Goal: Complete application form

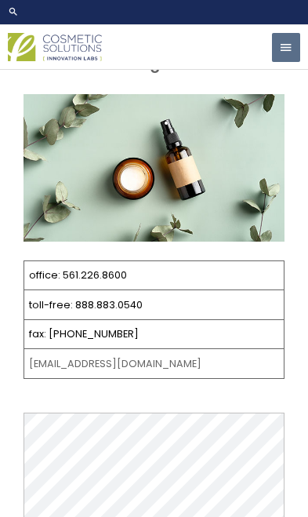
click at [49, 34] on img at bounding box center [55, 47] width 94 height 29
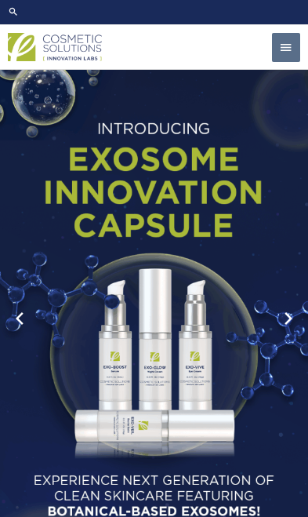
click at [281, 39] on span "button" at bounding box center [286, 48] width 14 height 31
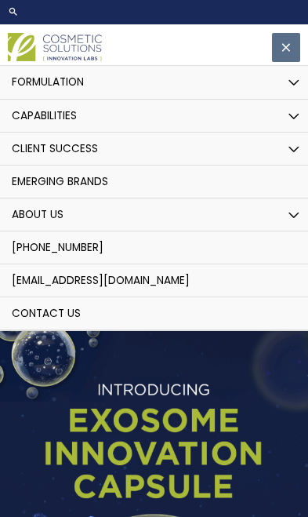
click at [293, 72] on button "Menu Toggle" at bounding box center [295, 83] width 32 height 35
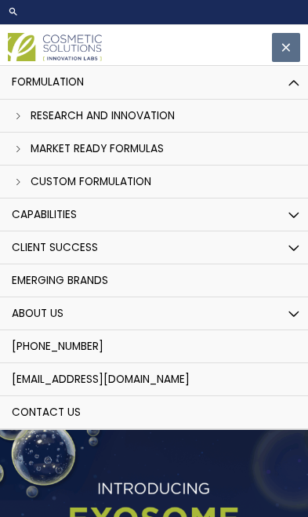
click at [27, 173] on link "Custom Formulation" at bounding box center [154, 182] width 324 height 33
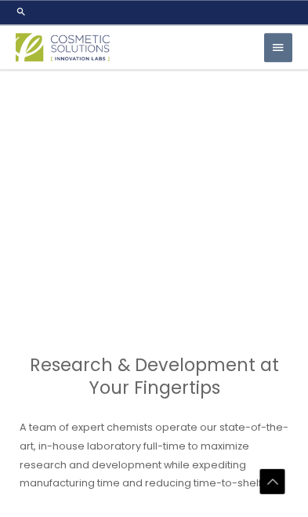
scroll to position [1153, 0]
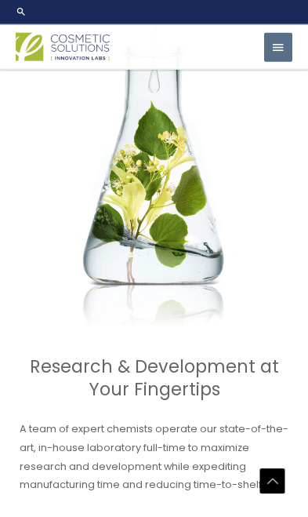
click at [30, 326] on div "Research & Development at Your Fingertips A team of expert chemists operate our…" at bounding box center [154, 431] width 277 height 1055
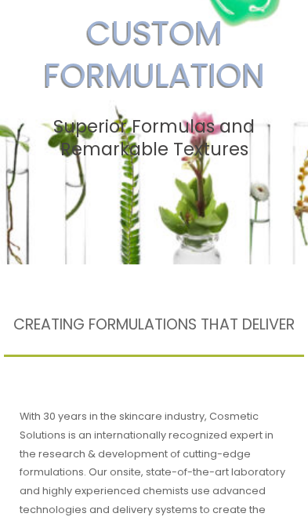
scroll to position [0, 0]
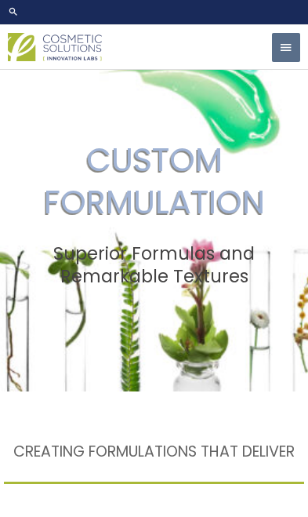
click at [285, 46] on span "button" at bounding box center [286, 48] width 14 height 31
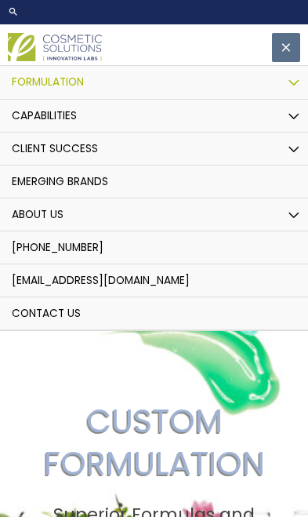
click at [40, 320] on span "Contact Us" at bounding box center [46, 313] width 69 height 15
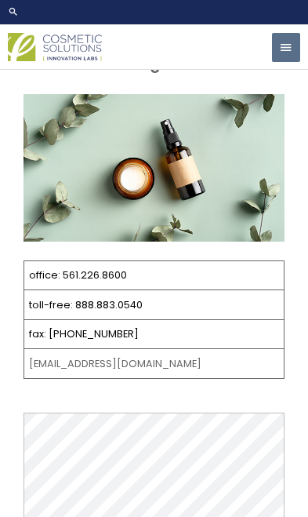
select select
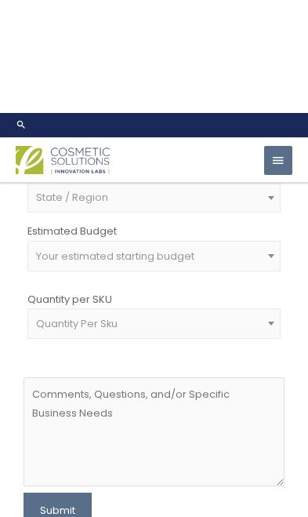
scroll to position [950, 0]
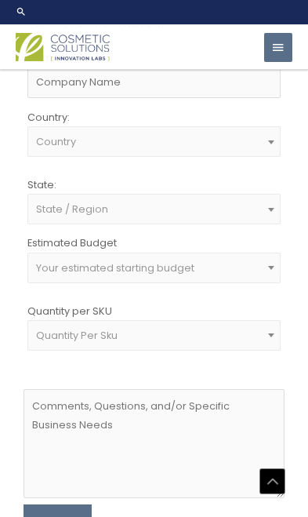
click at [271, 268] on span at bounding box center [271, 267] width 17 height 20
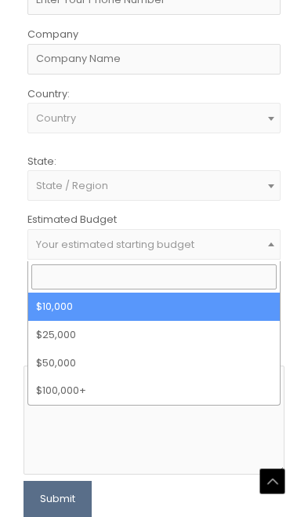
scroll to position [951, 0]
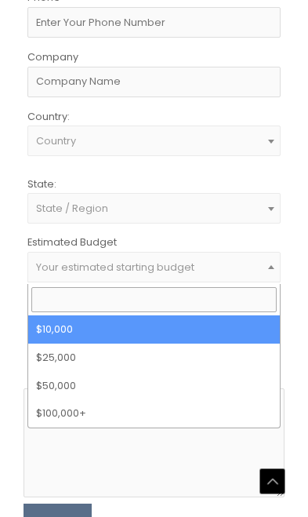
click at [257, 260] on span "Your estimated starting budget" at bounding box center [153, 267] width 253 height 30
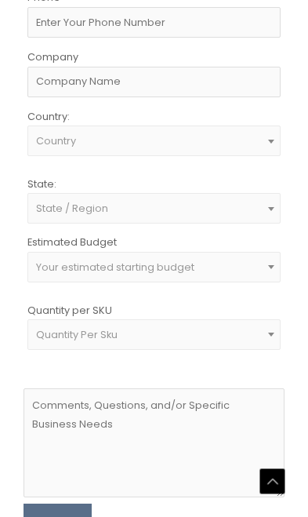
click at [260, 267] on span "Your estimated starting budget" at bounding box center [154, 266] width 237 height 13
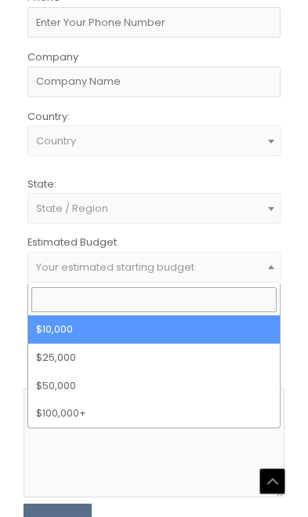
click at [266, 258] on span "Your estimated starting budget" at bounding box center [153, 267] width 253 height 30
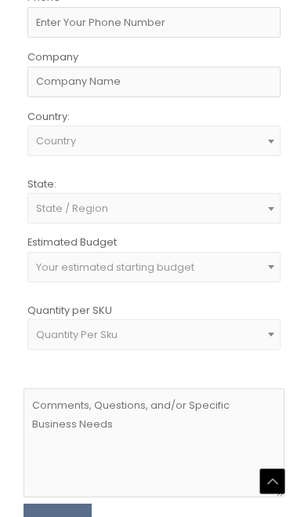
click at [249, 337] on span "Quantity Per Sku" at bounding box center [154, 334] width 237 height 13
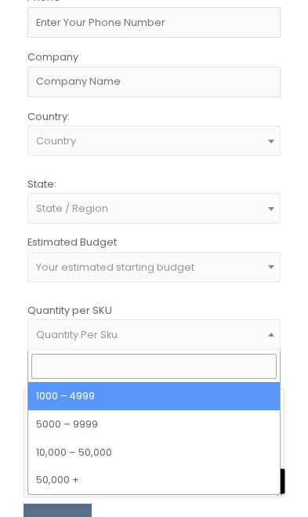
click at [251, 325] on span "Quantity Per Sku" at bounding box center [153, 334] width 253 height 30
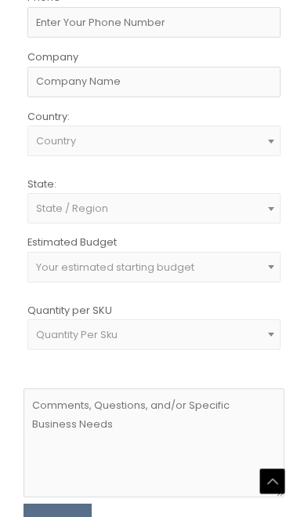
click at [259, 322] on span "Quantity Per Sku" at bounding box center [153, 334] width 253 height 30
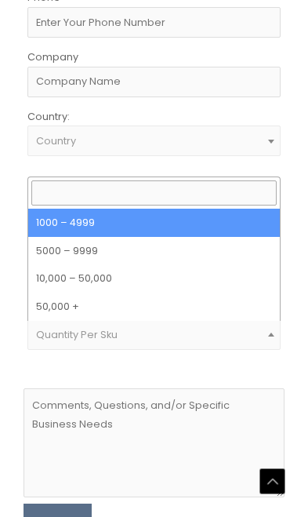
click at [245, 334] on span "Quantity Per Sku" at bounding box center [154, 334] width 237 height 13
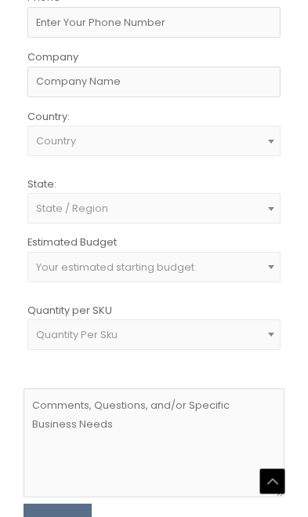
click at [286, 257] on div "First Name Last Name Email Phone Company Country: Select country United States …" at bounding box center [154, 176] width 269 height 766
click at [262, 257] on span "Your estimated starting budget" at bounding box center [153, 267] width 253 height 30
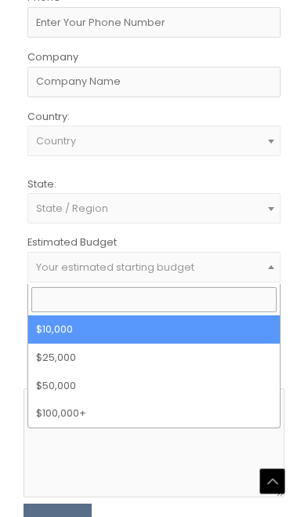
click at [257, 293] on input "search" at bounding box center [154, 299] width 246 height 25
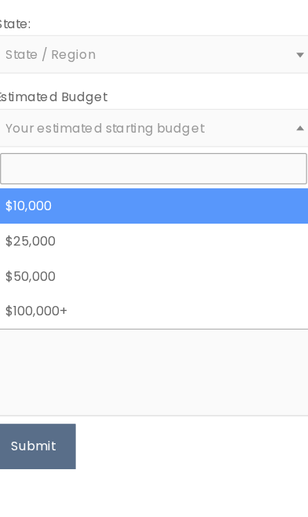
scroll to position [950, 0]
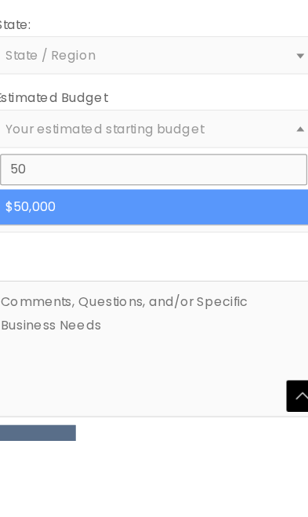
type input "5"
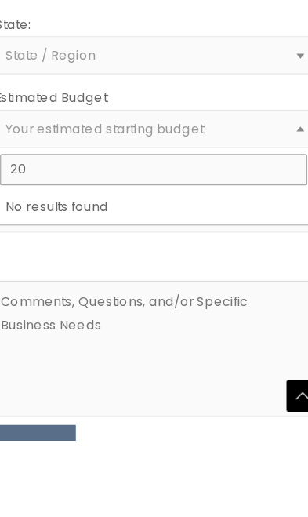
type input "2"
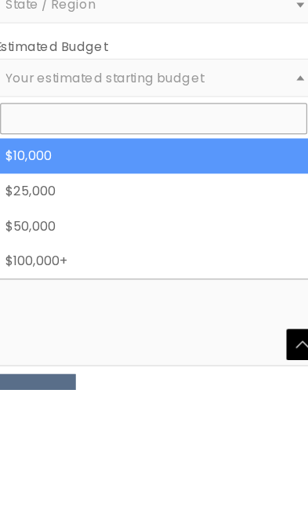
click at [213, 261] on span "Your estimated starting budget" at bounding box center [154, 267] width 237 height 13
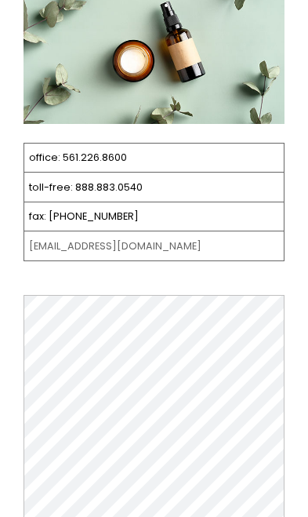
scroll to position [0, 0]
